Goal: Information Seeking & Learning: Learn about a topic

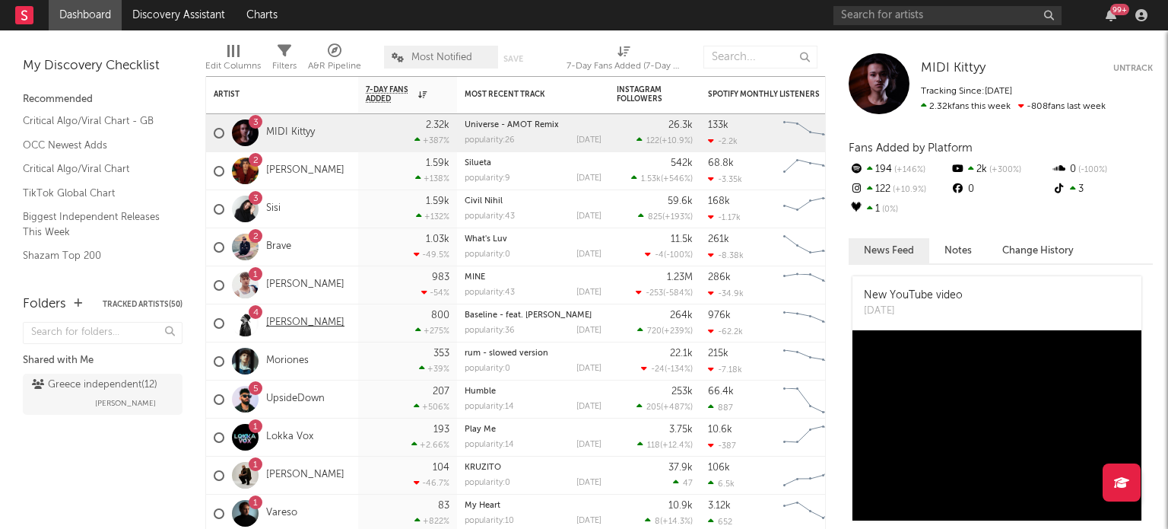
click at [302, 325] on link "[PERSON_NAME]" at bounding box center [305, 322] width 78 height 13
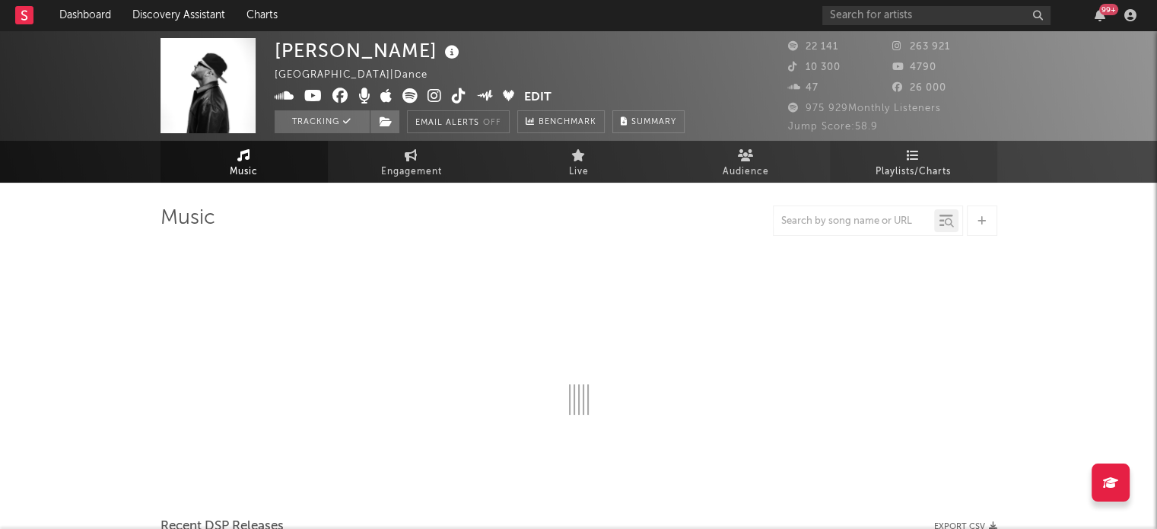
click at [930, 170] on span "Playlists/Charts" at bounding box center [913, 172] width 75 height 18
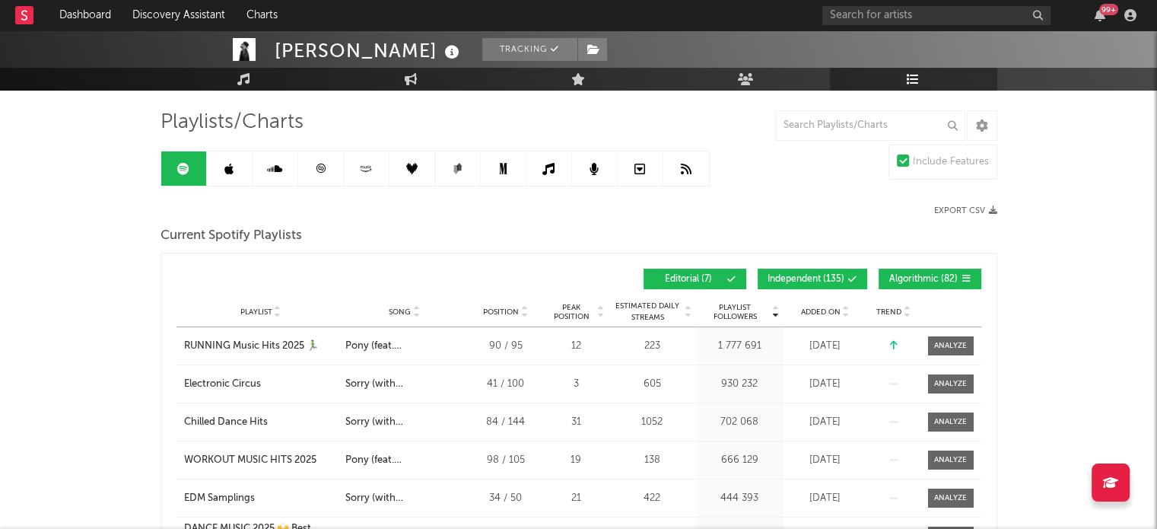
scroll to position [75, 0]
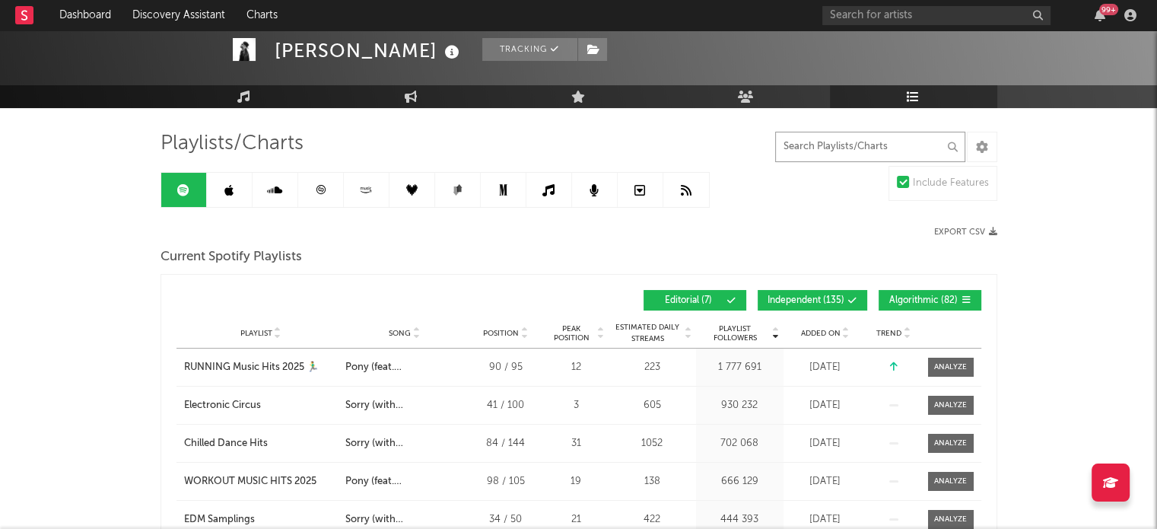
click at [825, 151] on input "text" at bounding box center [870, 147] width 190 height 30
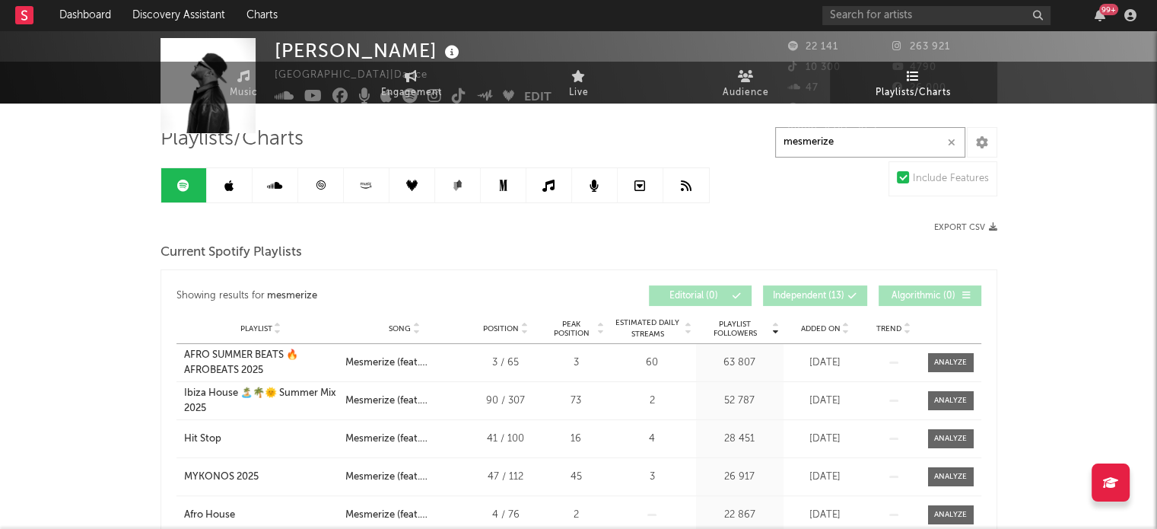
scroll to position [0, 0]
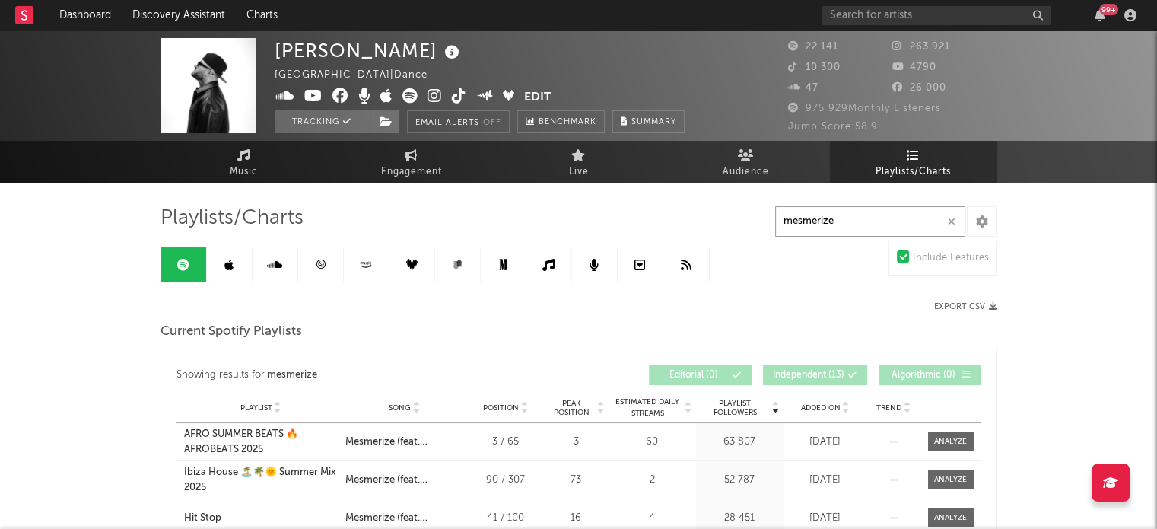
type input "mesmerize"
click at [240, 267] on link at bounding box center [230, 264] width 46 height 34
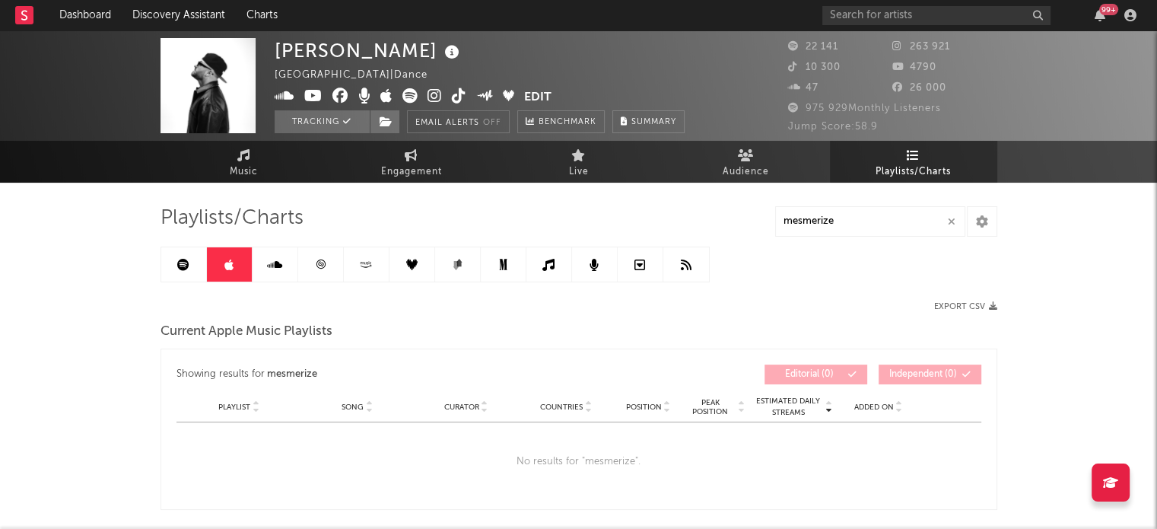
click at [283, 261] on link at bounding box center [276, 264] width 46 height 34
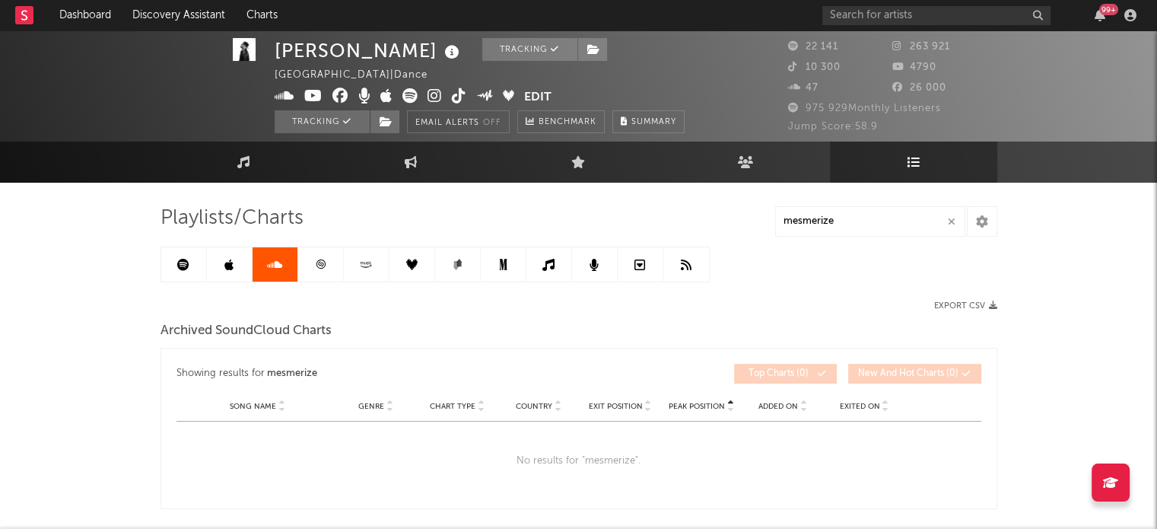
scroll to position [70, 0]
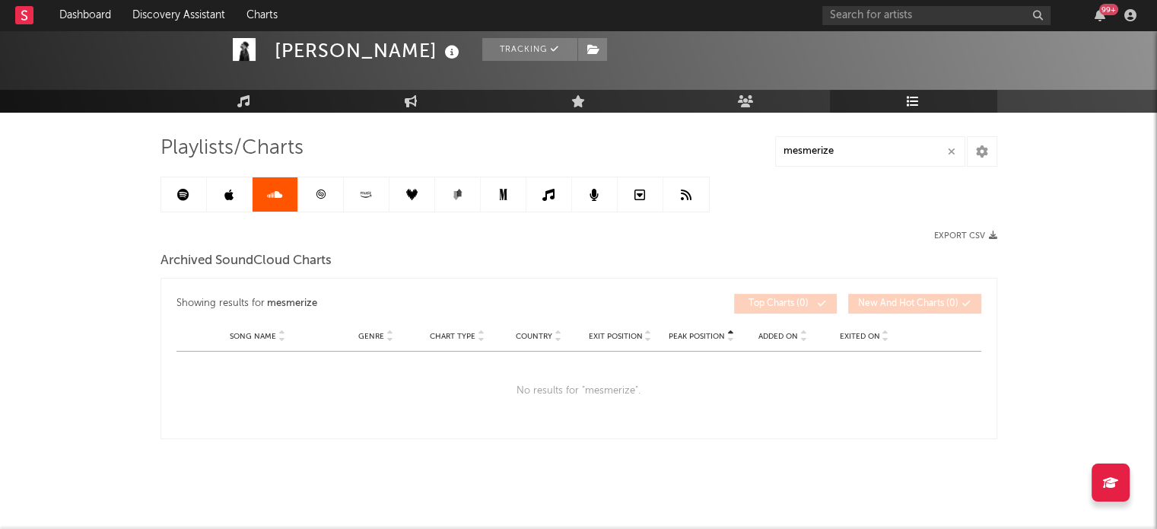
click at [321, 211] on div at bounding box center [435, 194] width 549 height 36
click at [326, 198] on link at bounding box center [321, 194] width 46 height 34
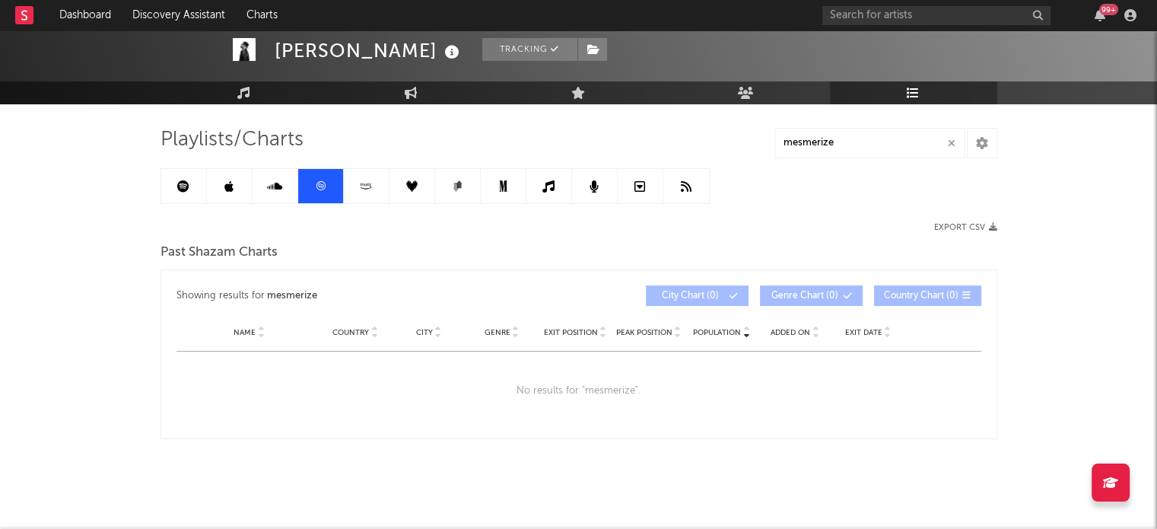
click at [378, 191] on link at bounding box center [367, 186] width 46 height 34
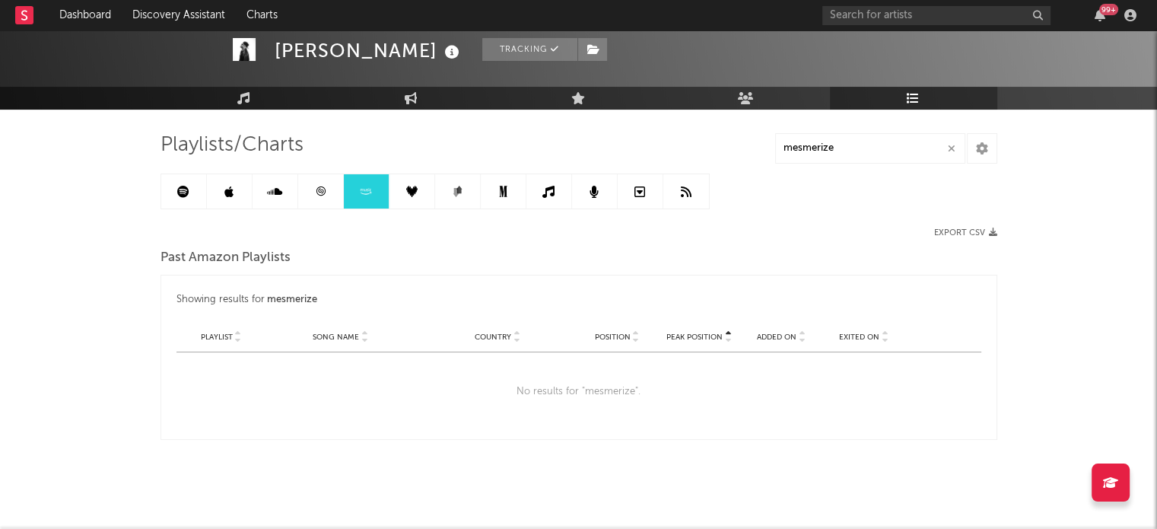
click at [408, 186] on icon at bounding box center [411, 191] width 11 height 11
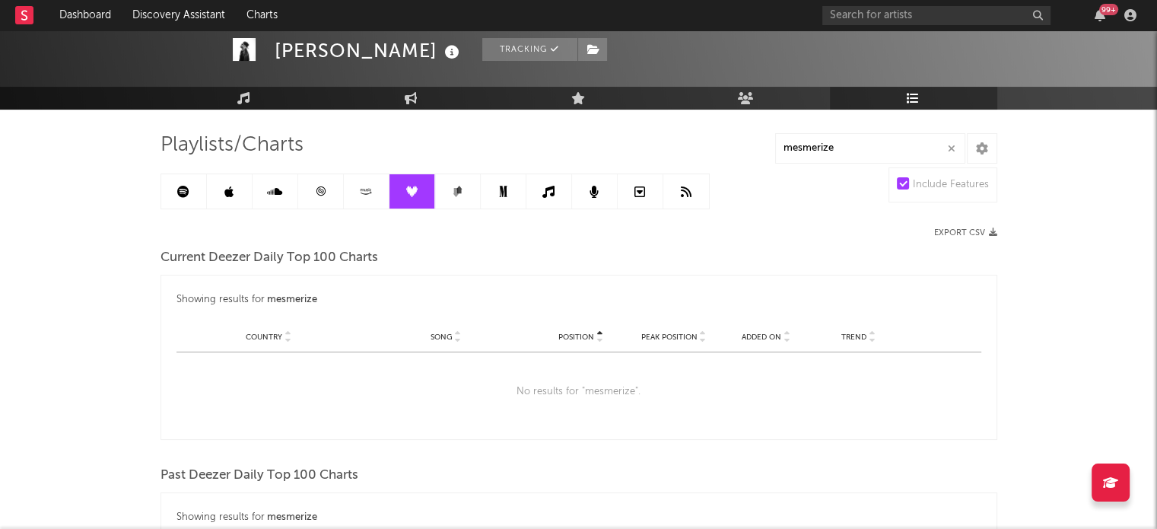
click at [447, 186] on link at bounding box center [458, 191] width 46 height 34
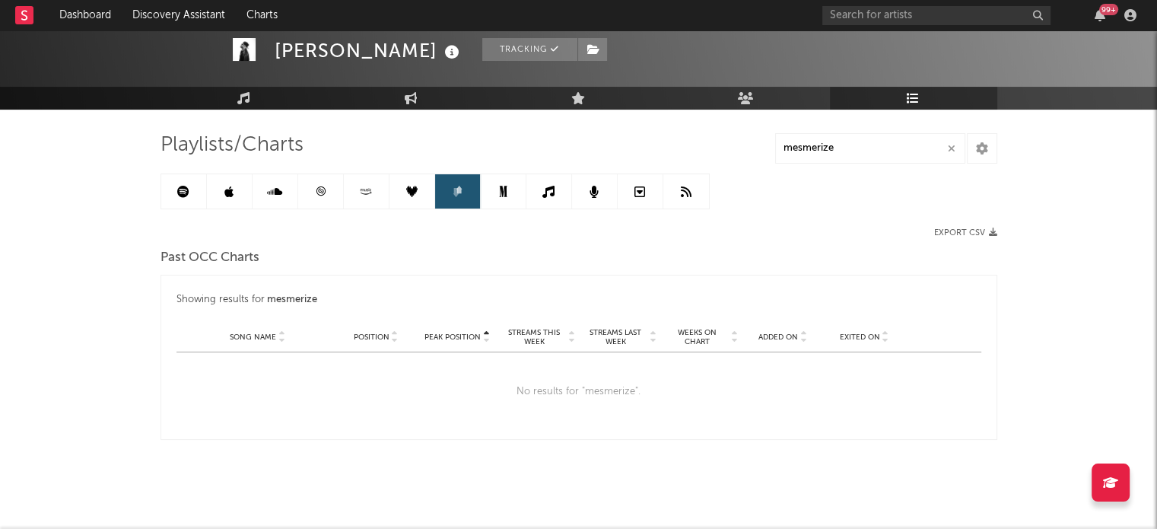
click at [417, 186] on link at bounding box center [412, 191] width 46 height 34
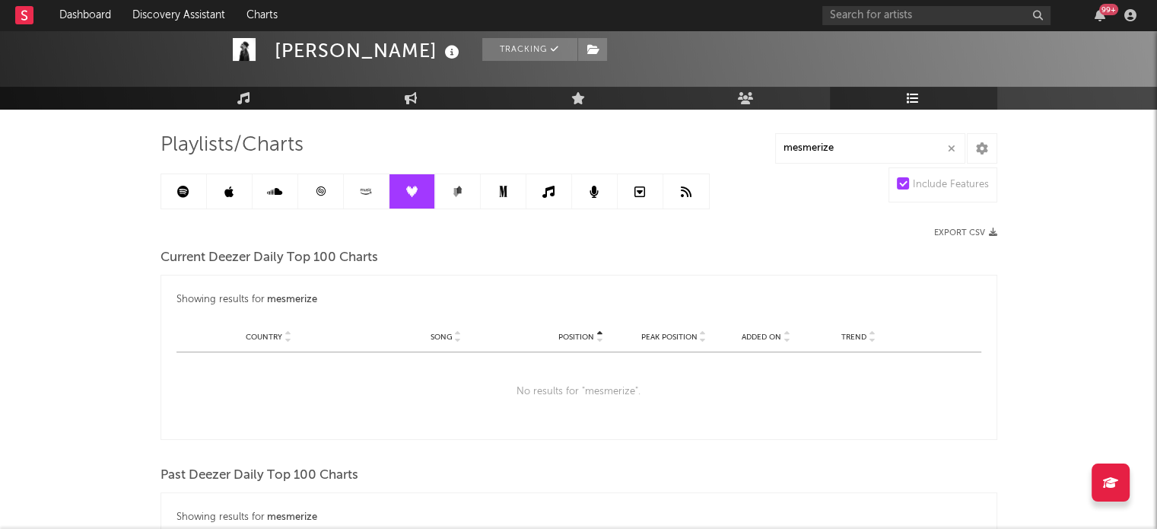
click at [417, 186] on link at bounding box center [412, 191] width 46 height 34
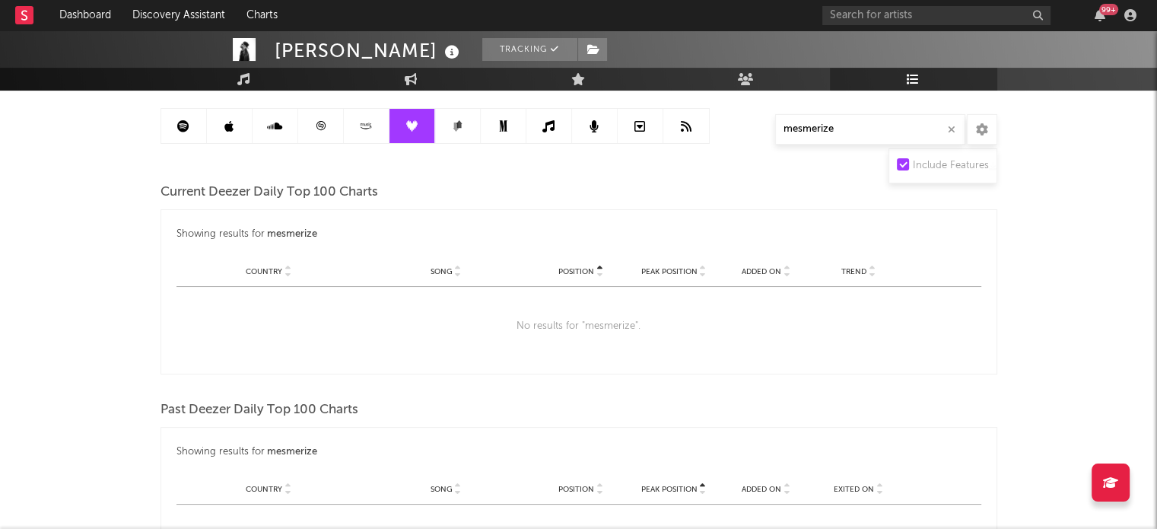
click at [461, 141] on link at bounding box center [458, 126] width 46 height 34
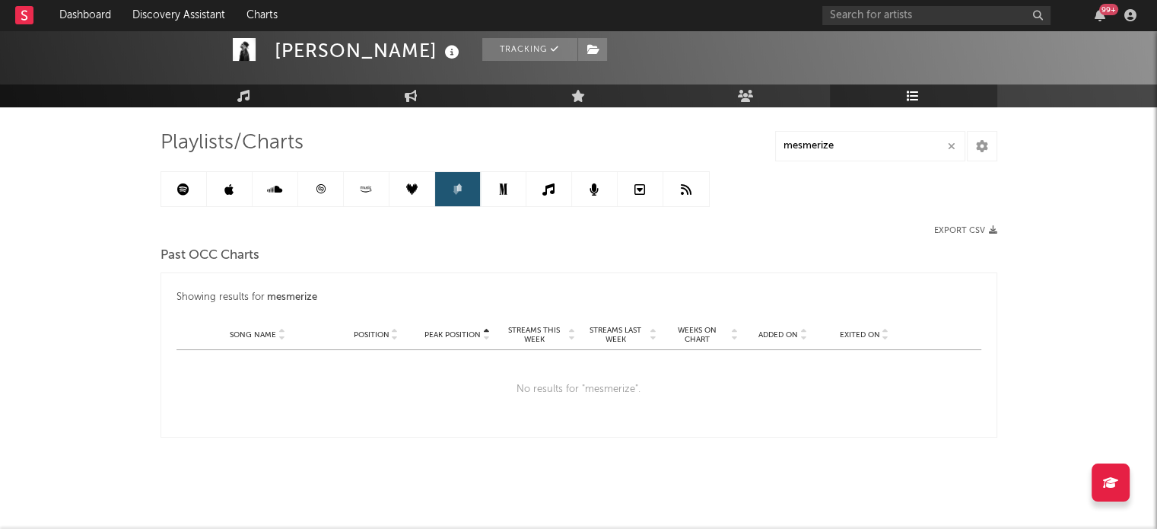
scroll to position [73, 0]
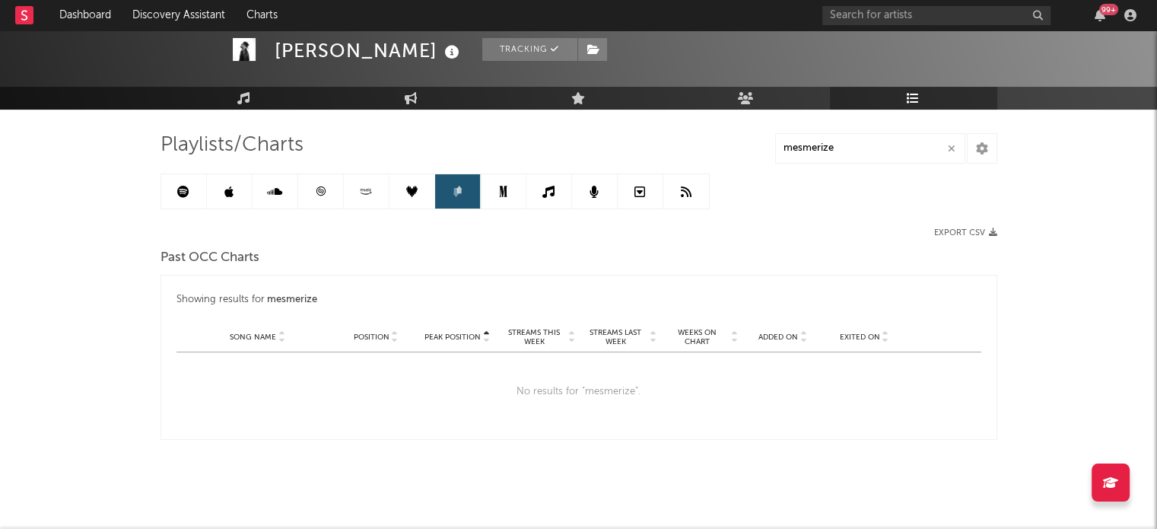
click at [501, 186] on icon at bounding box center [503, 191] width 11 height 11
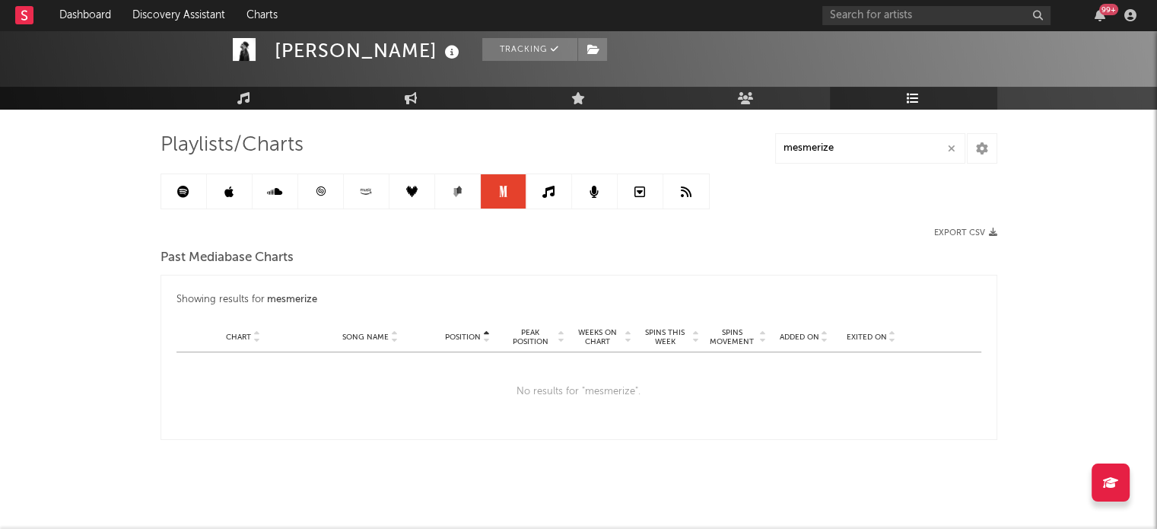
click at [539, 189] on link at bounding box center [549, 191] width 46 height 34
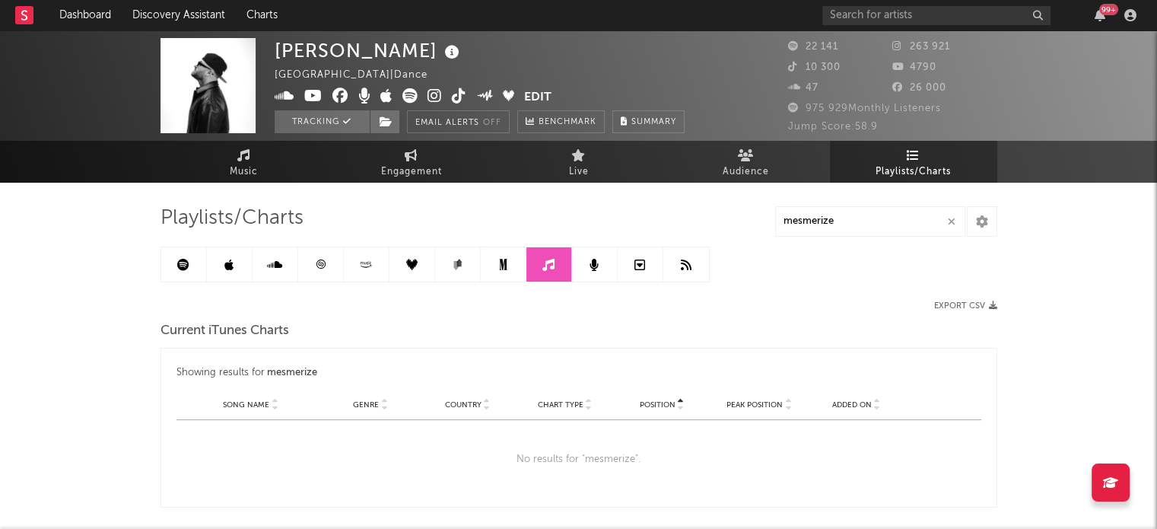
click at [593, 256] on link at bounding box center [595, 264] width 46 height 34
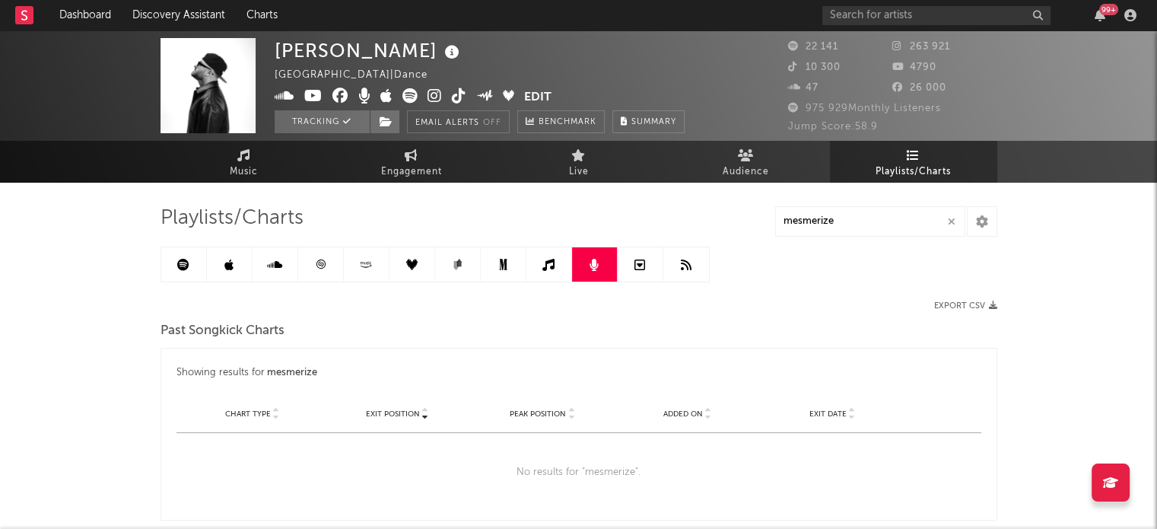
click at [657, 270] on link at bounding box center [641, 264] width 46 height 34
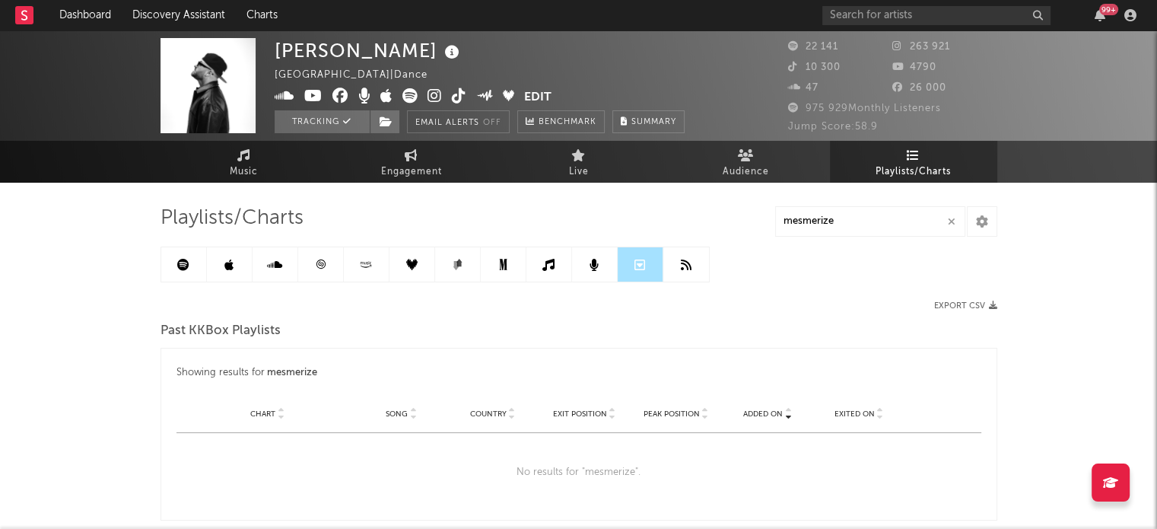
click at [682, 267] on icon at bounding box center [686, 265] width 11 height 12
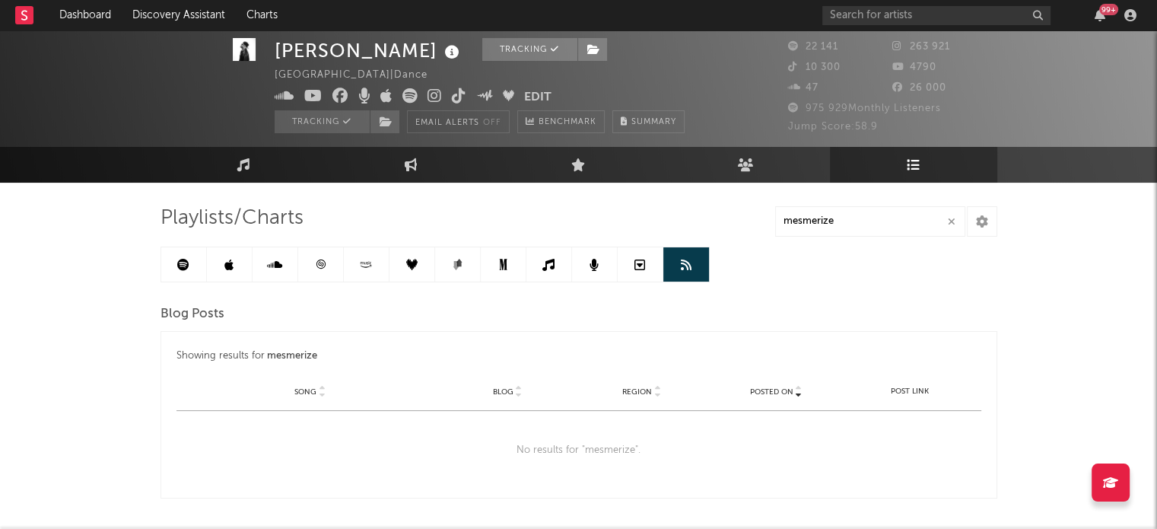
scroll to position [60, 0]
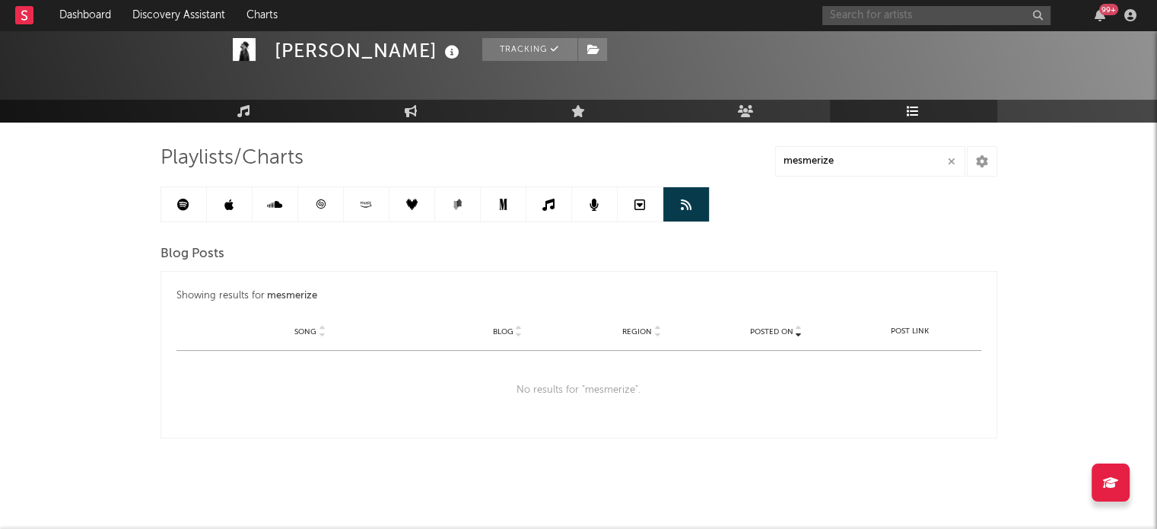
click at [904, 17] on input "text" at bounding box center [936, 15] width 228 height 19
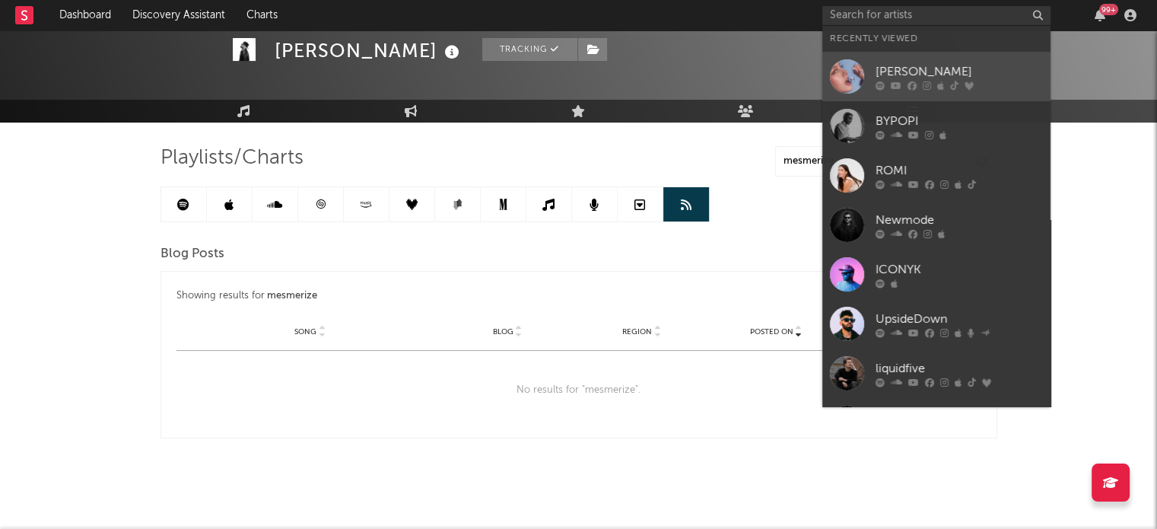
click at [941, 76] on div "[PERSON_NAME]" at bounding box center [959, 71] width 167 height 18
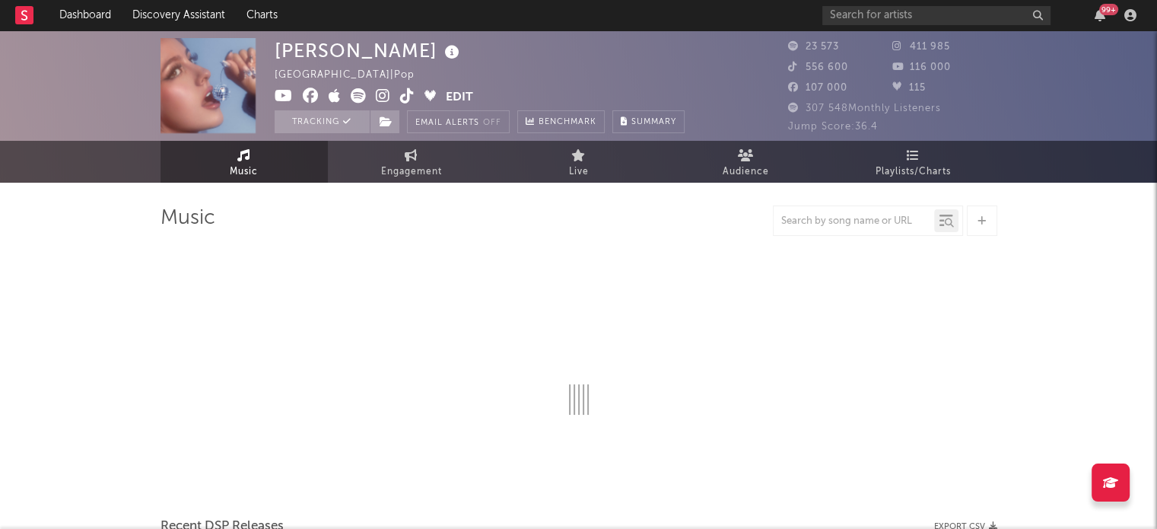
select select "6m"
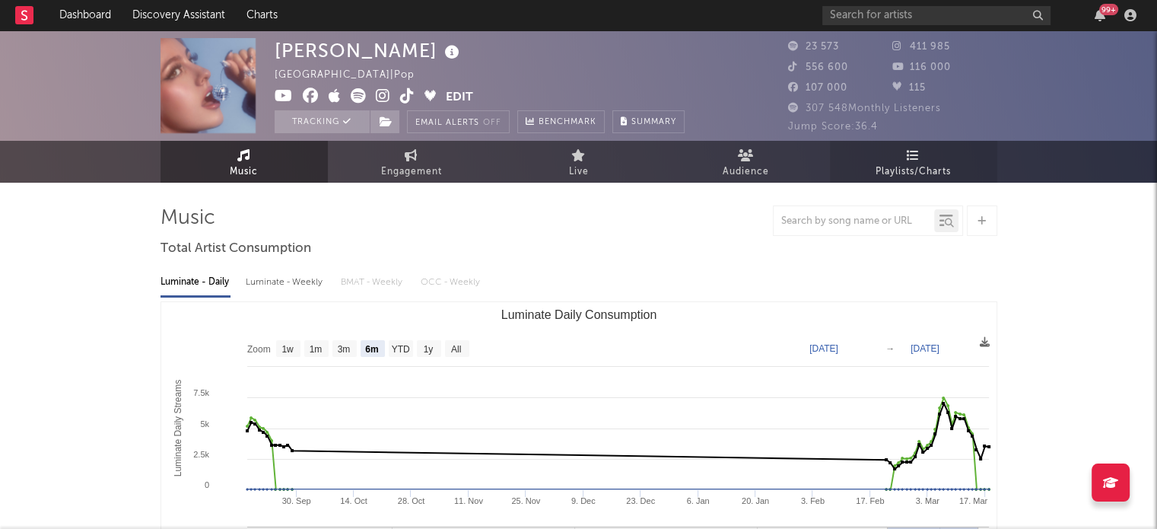
click at [922, 170] on span "Playlists/Charts" at bounding box center [913, 172] width 75 height 18
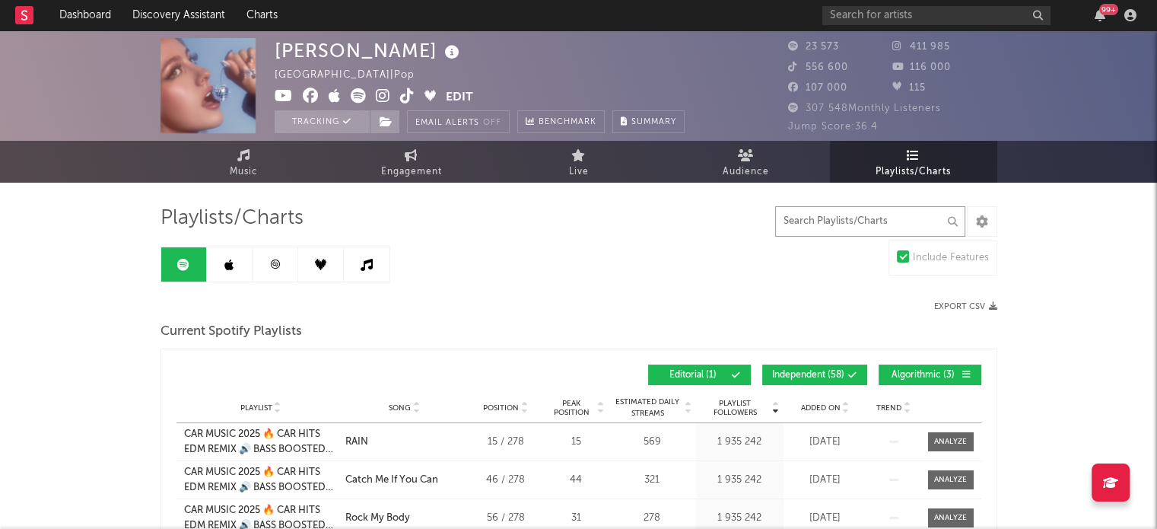
click at [847, 219] on input "text" at bounding box center [870, 221] width 190 height 30
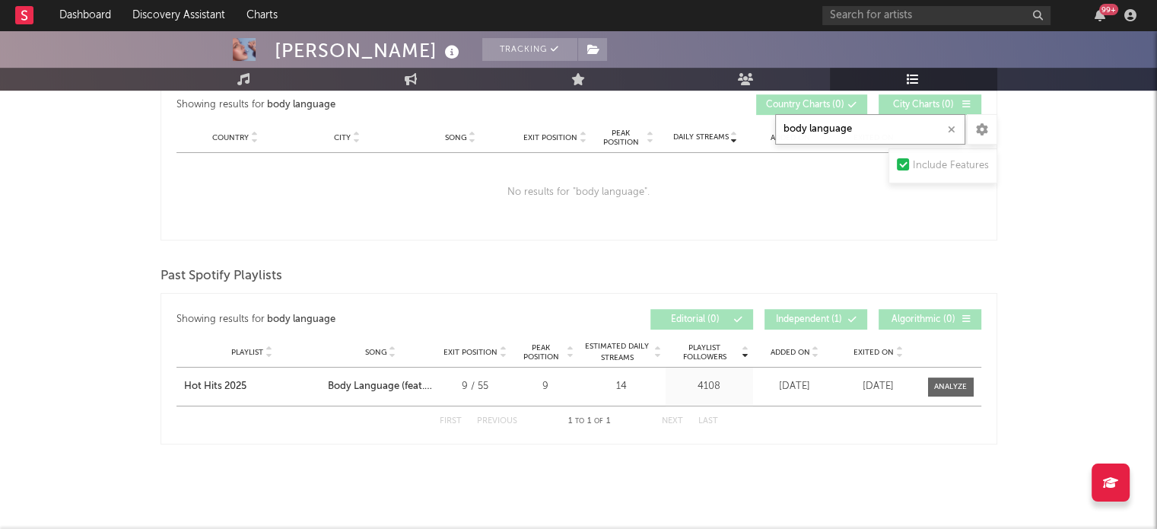
scroll to position [555, 0]
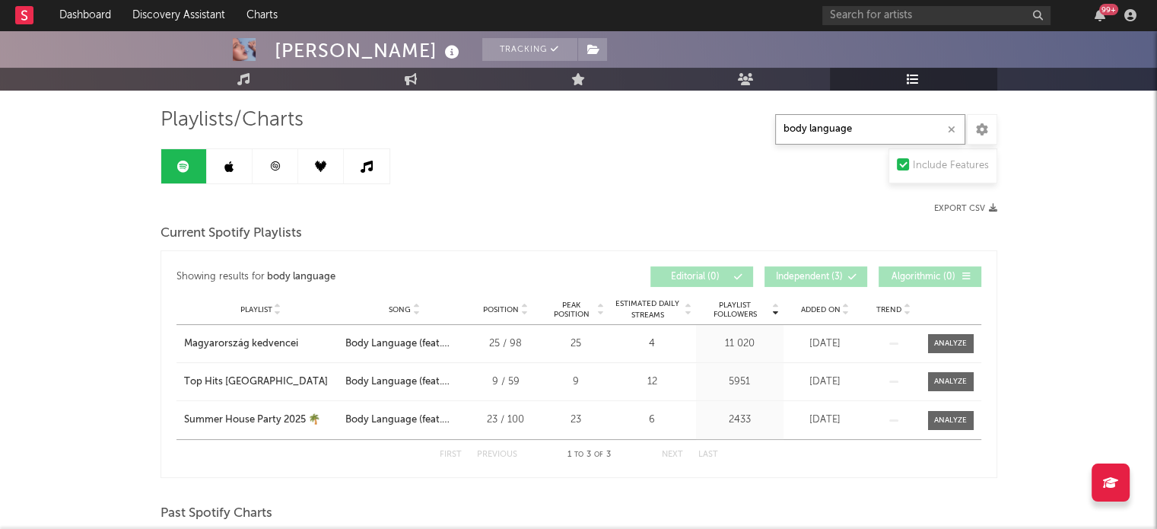
type input "body language"
click at [231, 177] on link at bounding box center [230, 166] width 46 height 34
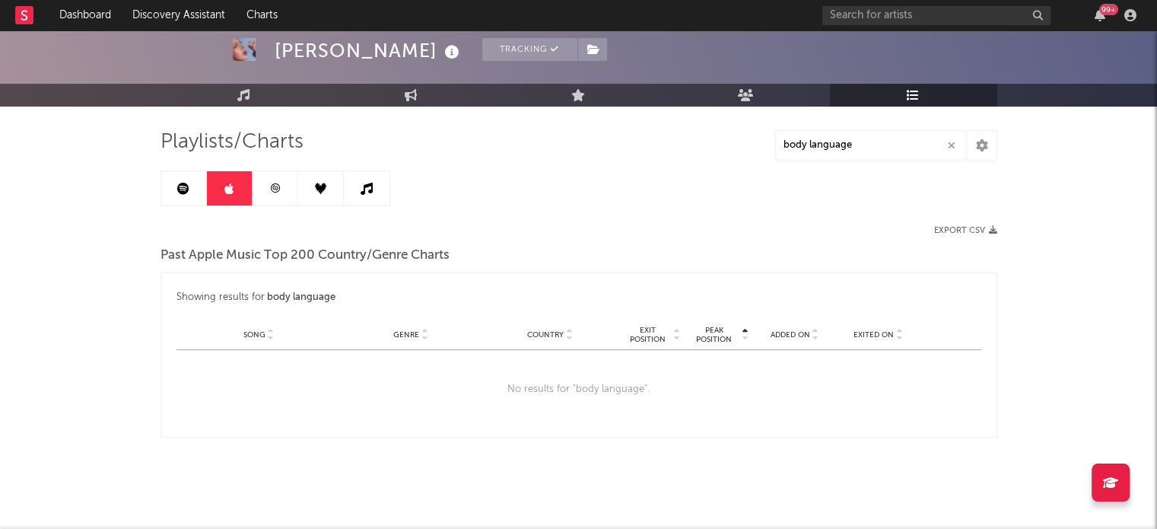
scroll to position [75, 0]
click at [283, 200] on link at bounding box center [276, 189] width 46 height 34
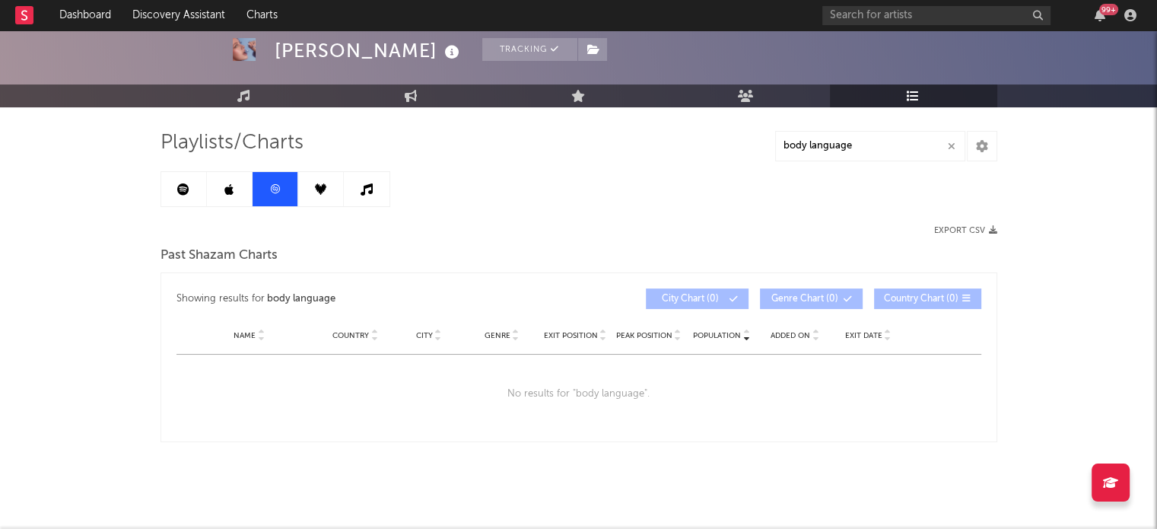
click at [316, 189] on icon at bounding box center [320, 188] width 11 height 11
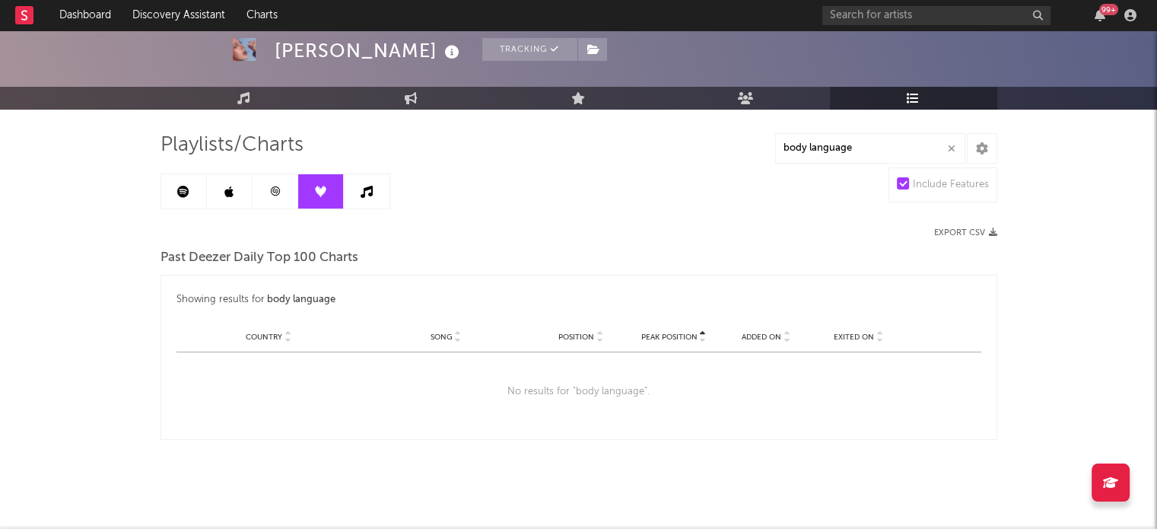
click at [356, 190] on link at bounding box center [367, 191] width 46 height 34
